Goal: Task Accomplishment & Management: Manage account settings

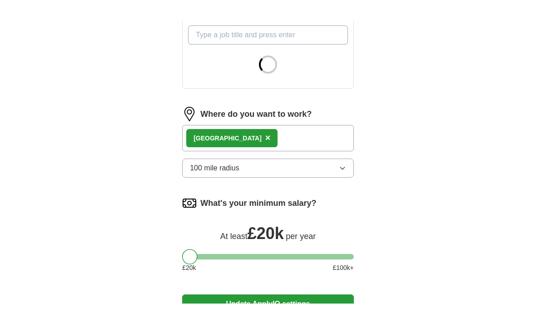
scroll to position [357, 0]
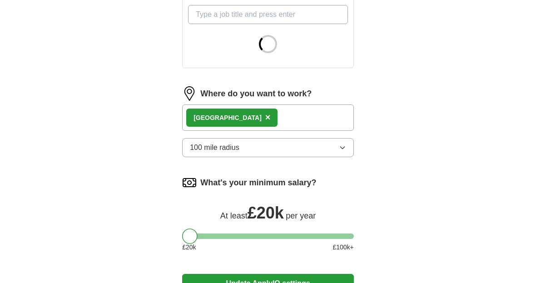
click at [352, 125] on div "London ×" at bounding box center [268, 117] width 172 height 26
click at [331, 120] on div "London ×" at bounding box center [268, 117] width 172 height 26
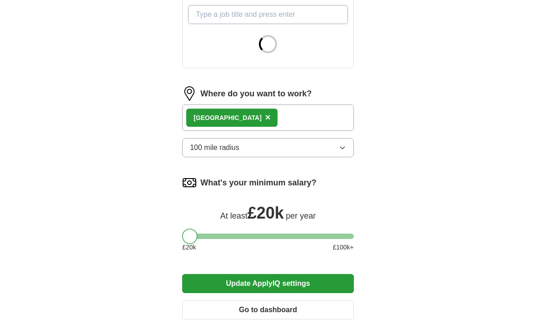
click at [328, 118] on div "London ×" at bounding box center [268, 117] width 172 height 26
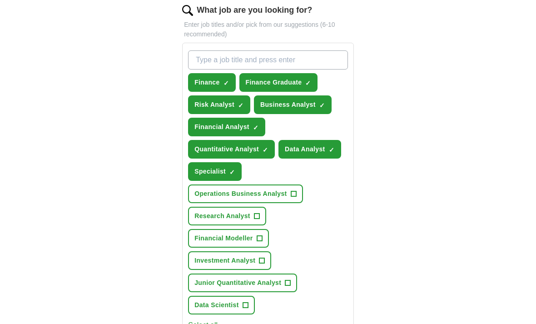
scroll to position [312, 0]
click at [300, 194] on button "Operations Business Analyst +" at bounding box center [245, 193] width 114 height 19
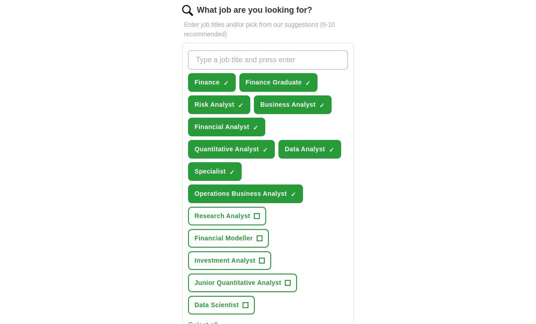
click at [260, 214] on button "Research Analyst +" at bounding box center [227, 216] width 78 height 19
click at [261, 257] on span "+" at bounding box center [261, 260] width 5 height 7
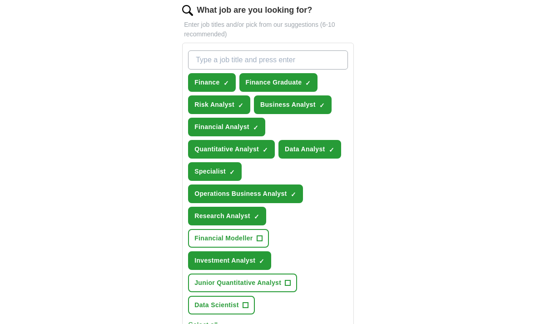
click at [286, 283] on span "+" at bounding box center [287, 282] width 5 height 7
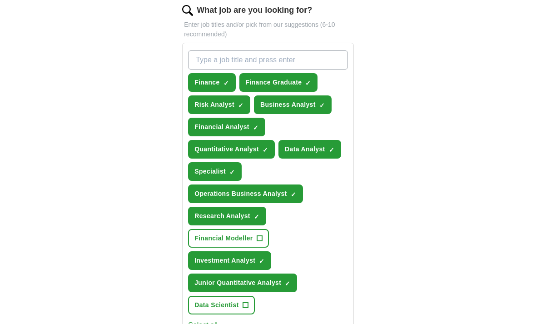
click at [249, 307] on button "Data Scientist +" at bounding box center [221, 305] width 67 height 19
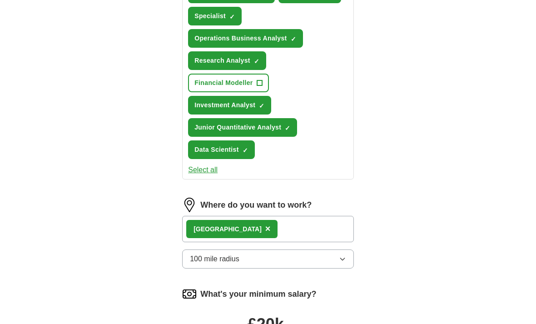
scroll to position [467, 0]
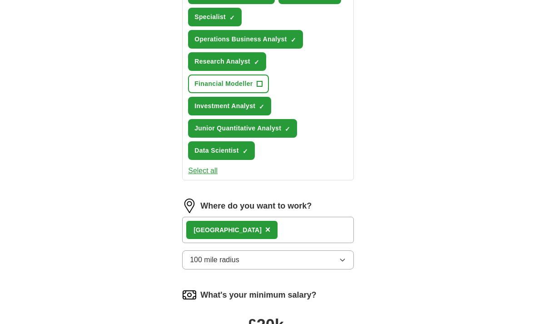
click at [273, 229] on div "London ×" at bounding box center [268, 230] width 172 height 26
click at [285, 227] on div "London ×" at bounding box center [268, 230] width 172 height 26
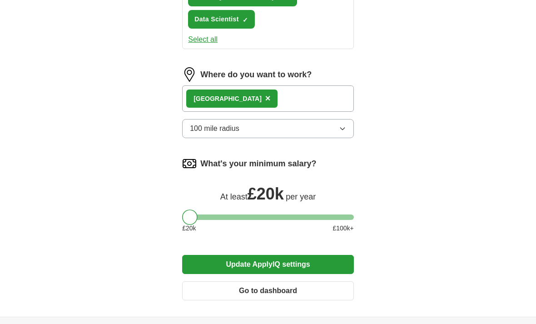
scroll to position [620, 0]
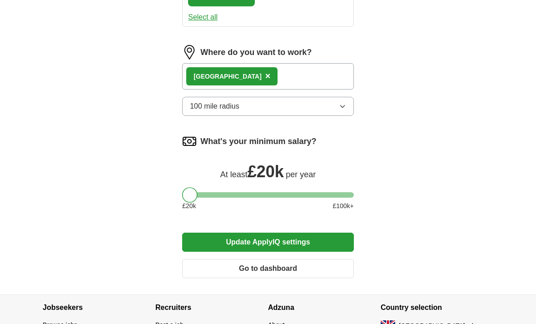
click at [295, 239] on button "Update ApplyIQ settings" at bounding box center [268, 242] width 172 height 19
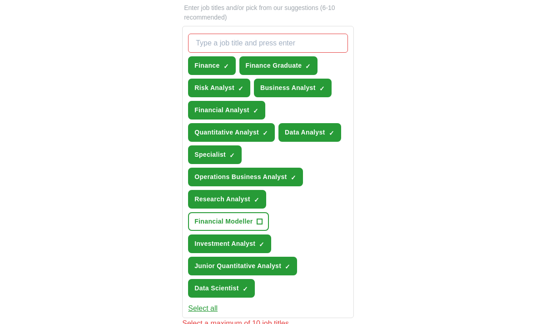
scroll to position [324, 0]
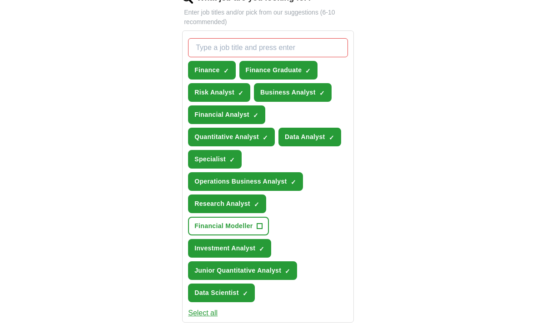
click at [233, 150] on button "Specialist ✓ ×" at bounding box center [215, 159] width 54 height 19
click at [248, 291] on span "✓" at bounding box center [245, 293] width 5 height 7
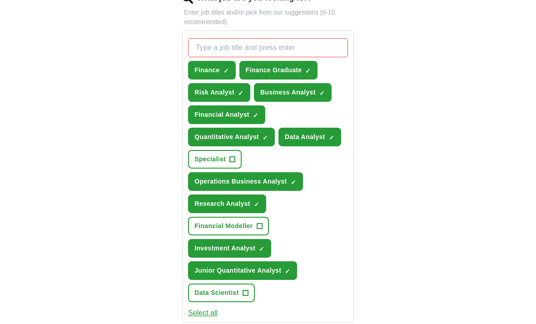
click at [295, 187] on button "Operations Business Analyst ✓ ×" at bounding box center [245, 181] width 114 height 19
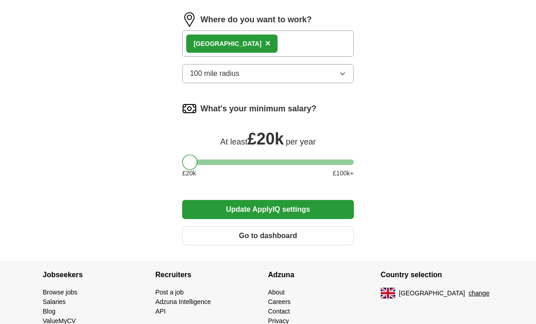
scroll to position [653, 0]
click at [320, 207] on button "Update ApplyIQ settings" at bounding box center [268, 209] width 172 height 19
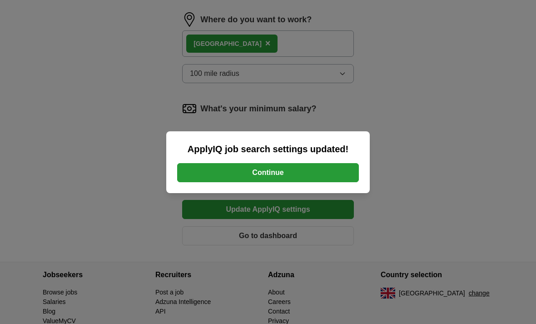
click at [325, 180] on button "Continue" at bounding box center [268, 172] width 182 height 19
